Goal: Find specific page/section: Find specific page/section

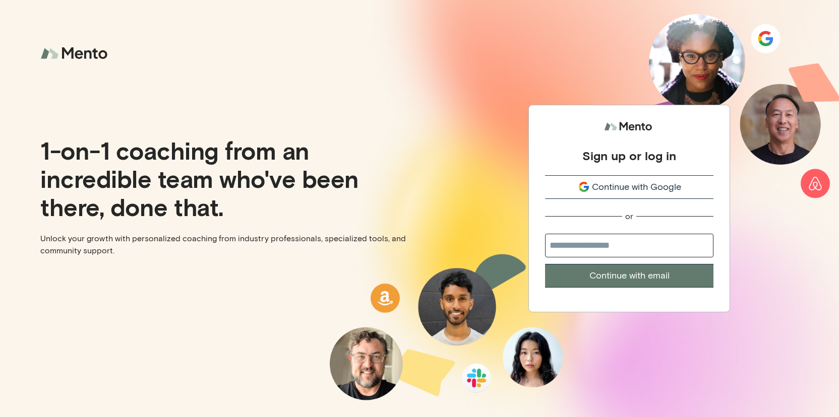
click at [589, 181] on icon "submit" at bounding box center [584, 187] width 12 height 12
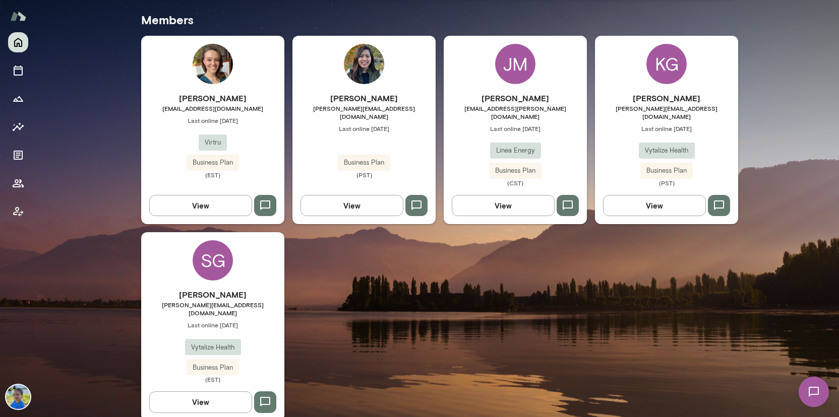
click at [220, 248] on div "SG" at bounding box center [213, 260] width 40 height 40
